Goal: Find specific page/section

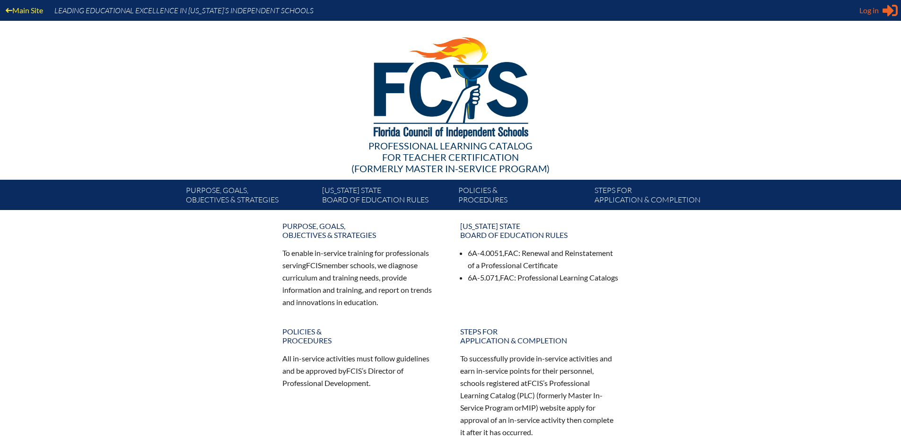
click at [874, 13] on span "Log in" at bounding box center [869, 10] width 19 height 11
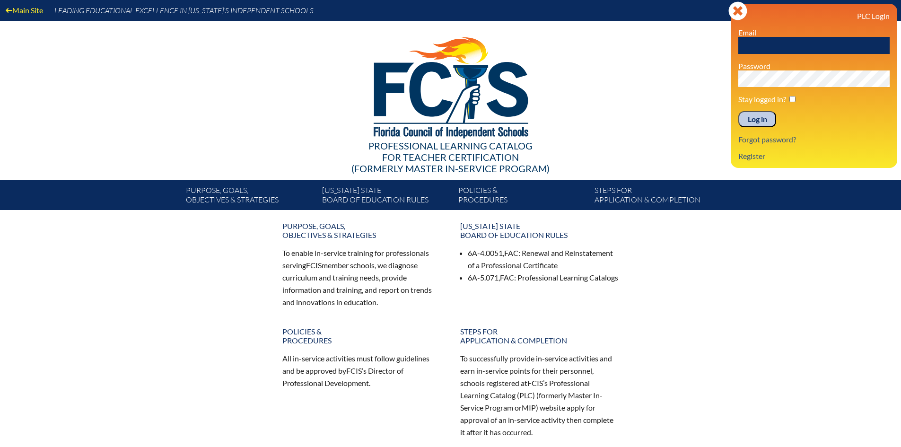
click at [793, 40] on input "text" at bounding box center [814, 45] width 151 height 17
click at [772, 47] on input "text" at bounding box center [814, 45] width 151 height 17
type input "[EMAIL_ADDRESS][DOMAIN_NAME]"
click at [739, 111] on input "Log in" at bounding box center [758, 119] width 38 height 16
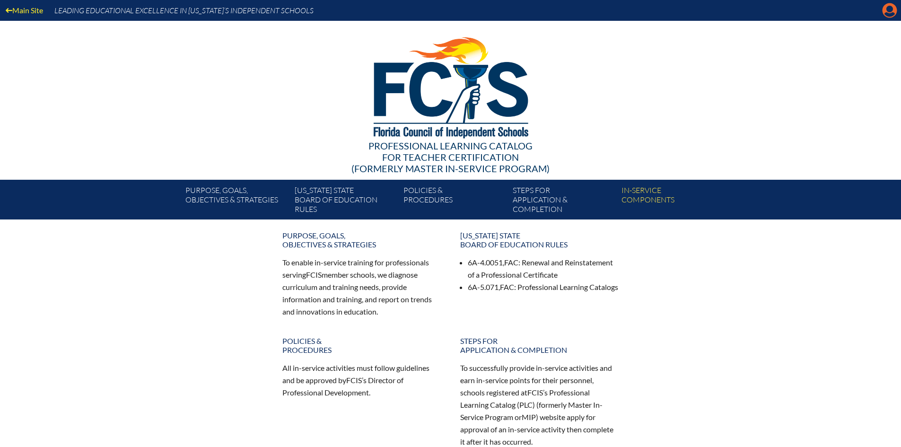
click at [889, 12] on icon at bounding box center [890, 10] width 15 height 15
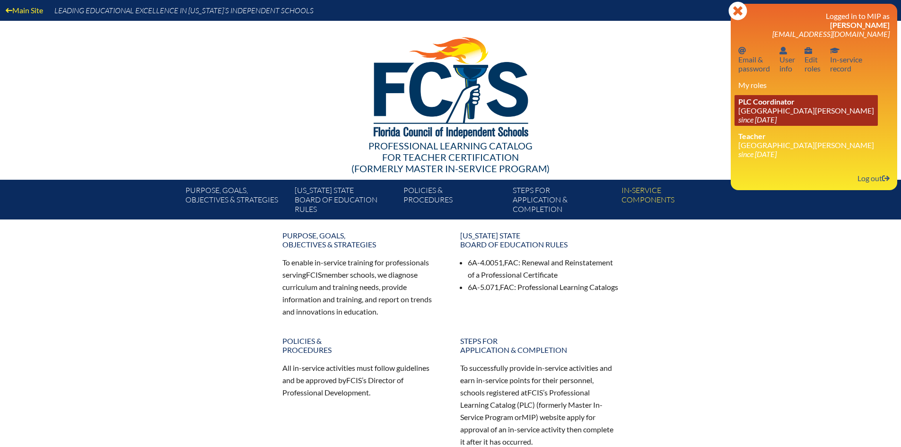
click at [755, 117] on icon "since [DATE]" at bounding box center [758, 119] width 38 height 9
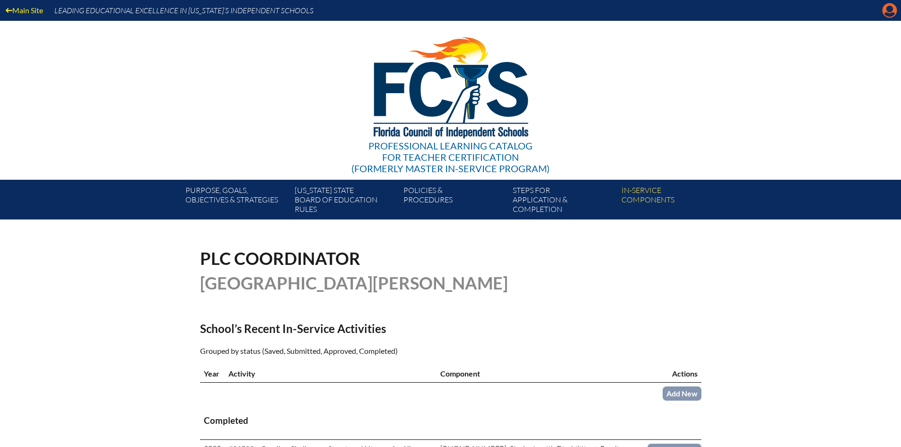
click at [886, 11] on icon at bounding box center [890, 10] width 15 height 15
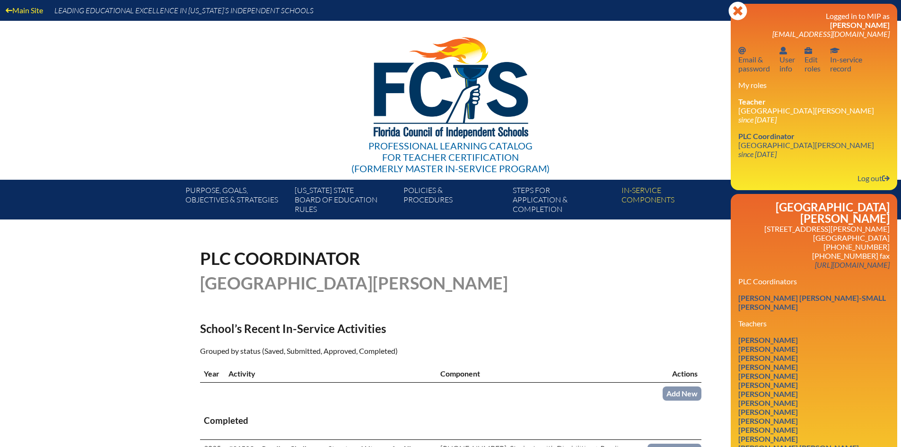
scroll to position [7, 0]
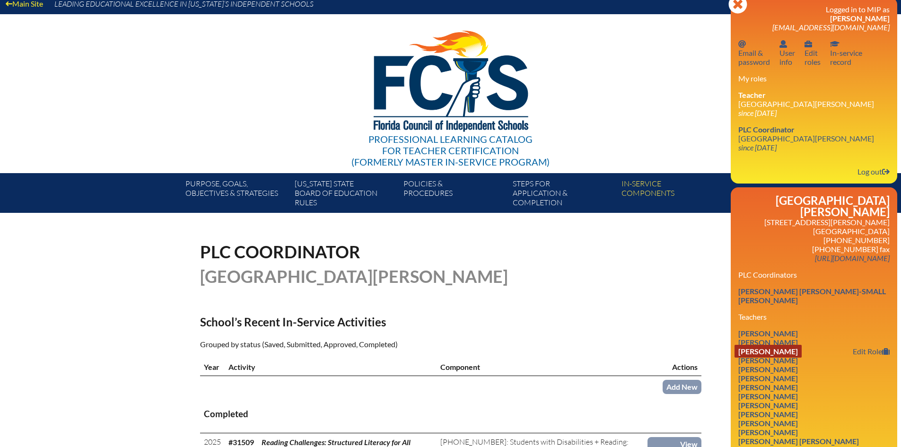
click at [777, 348] on link "[PERSON_NAME]" at bounding box center [768, 351] width 67 height 13
